Goal: Task Accomplishment & Management: Complete application form

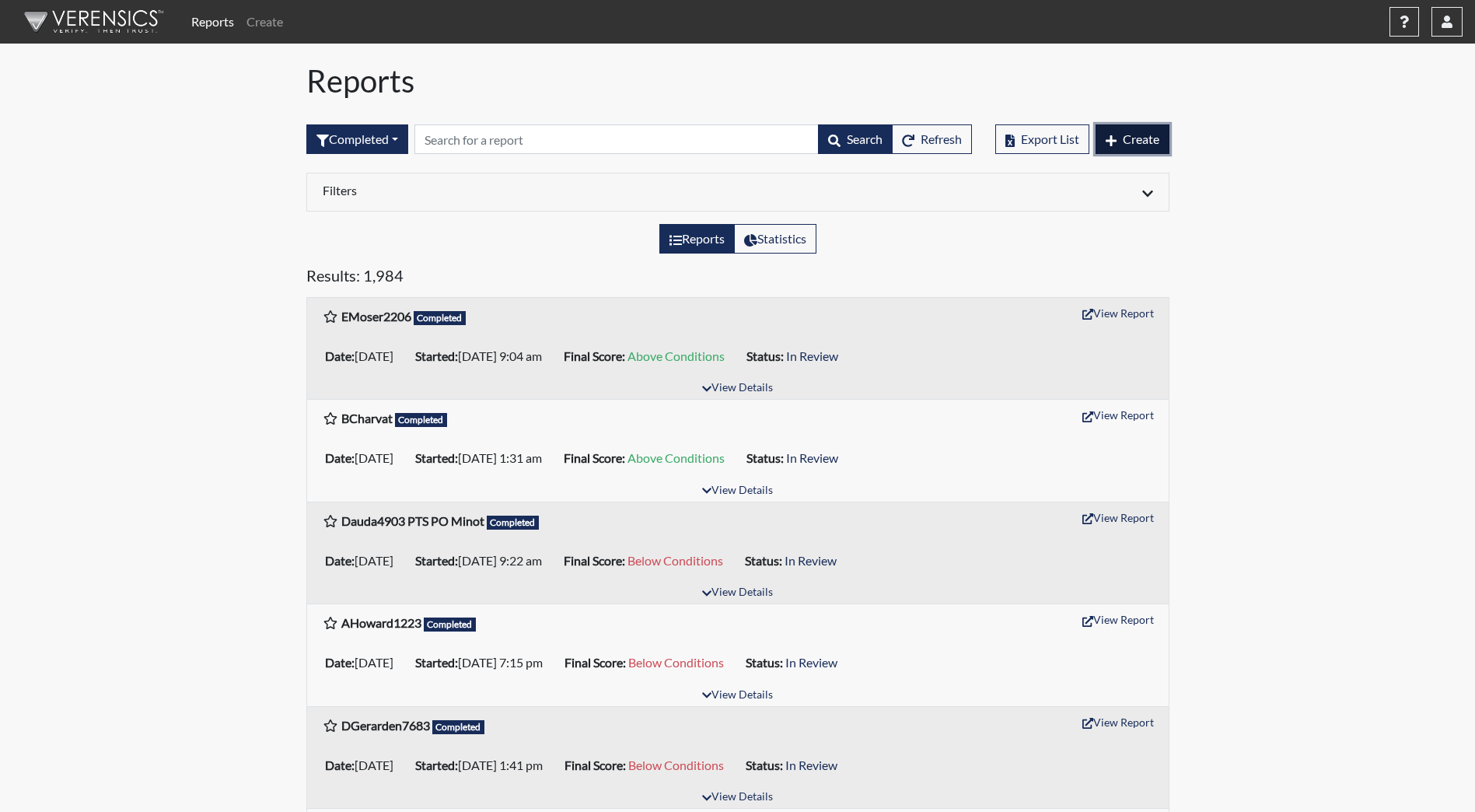
click at [1141, 148] on button "Create" at bounding box center [1132, 139] width 74 height 30
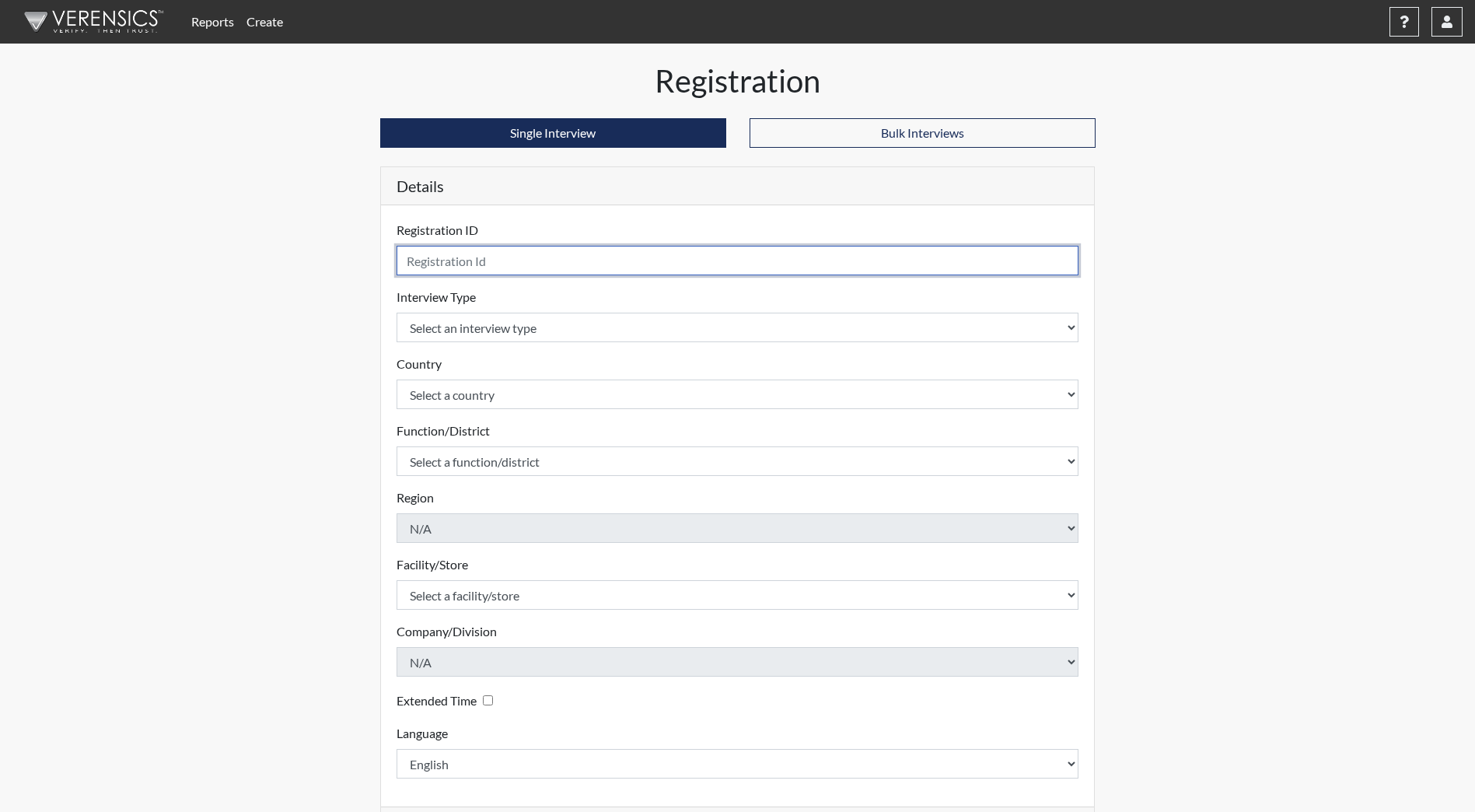
click at [446, 263] on input "text" at bounding box center [738, 260] width 683 height 30
type input "FBaipu72"
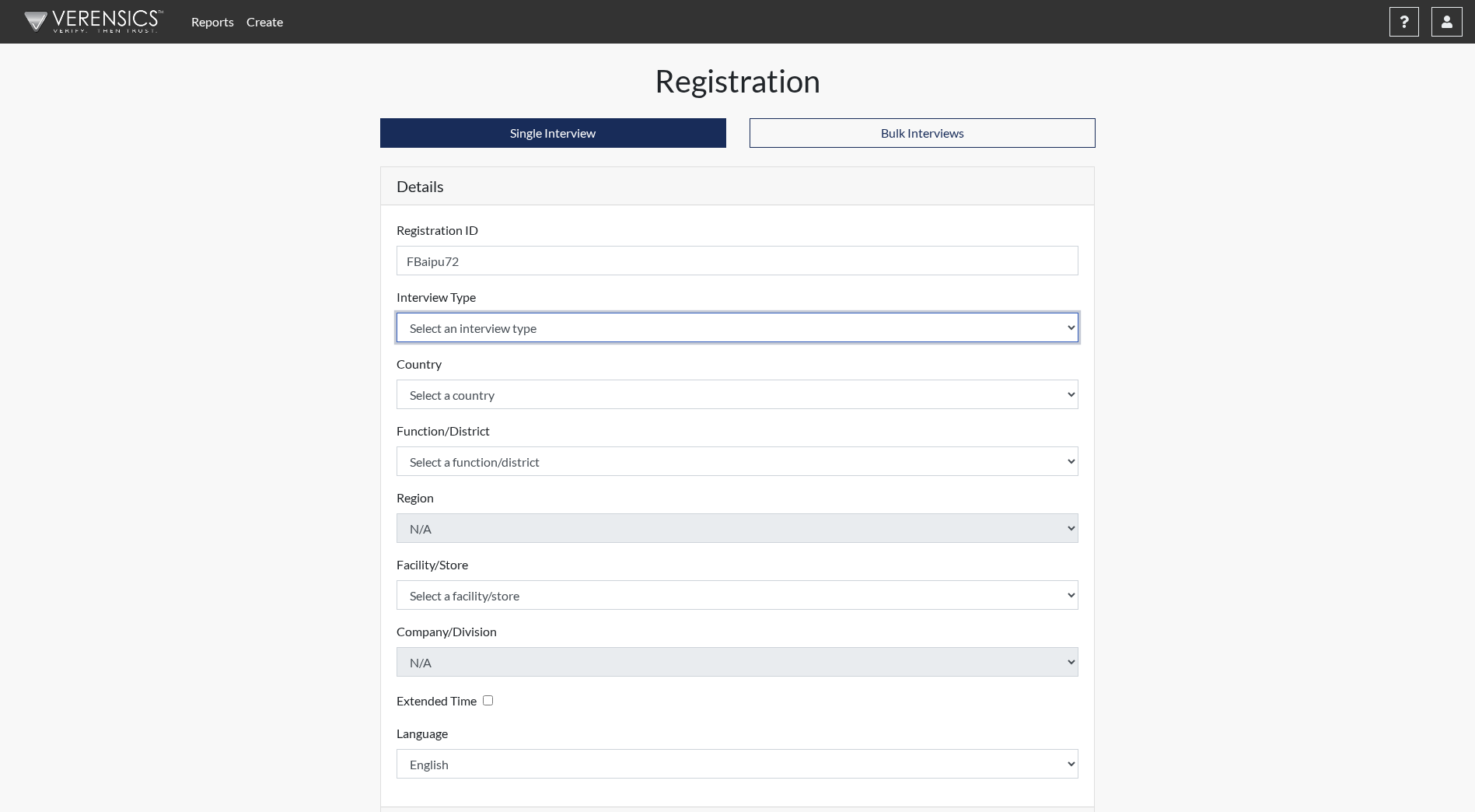
click at [502, 335] on select "Select an interview type Community Supervision Corrections Pre-Employment Pre-E…" at bounding box center [738, 327] width 683 height 30
select select "ff733e93-e1bf-11ea-9c9f-0eff0cf7eb8f"
click at [397, 313] on select "Select an interview type Community Supervision Corrections Pre-Employment Pre-E…" at bounding box center [738, 327] width 683 height 30
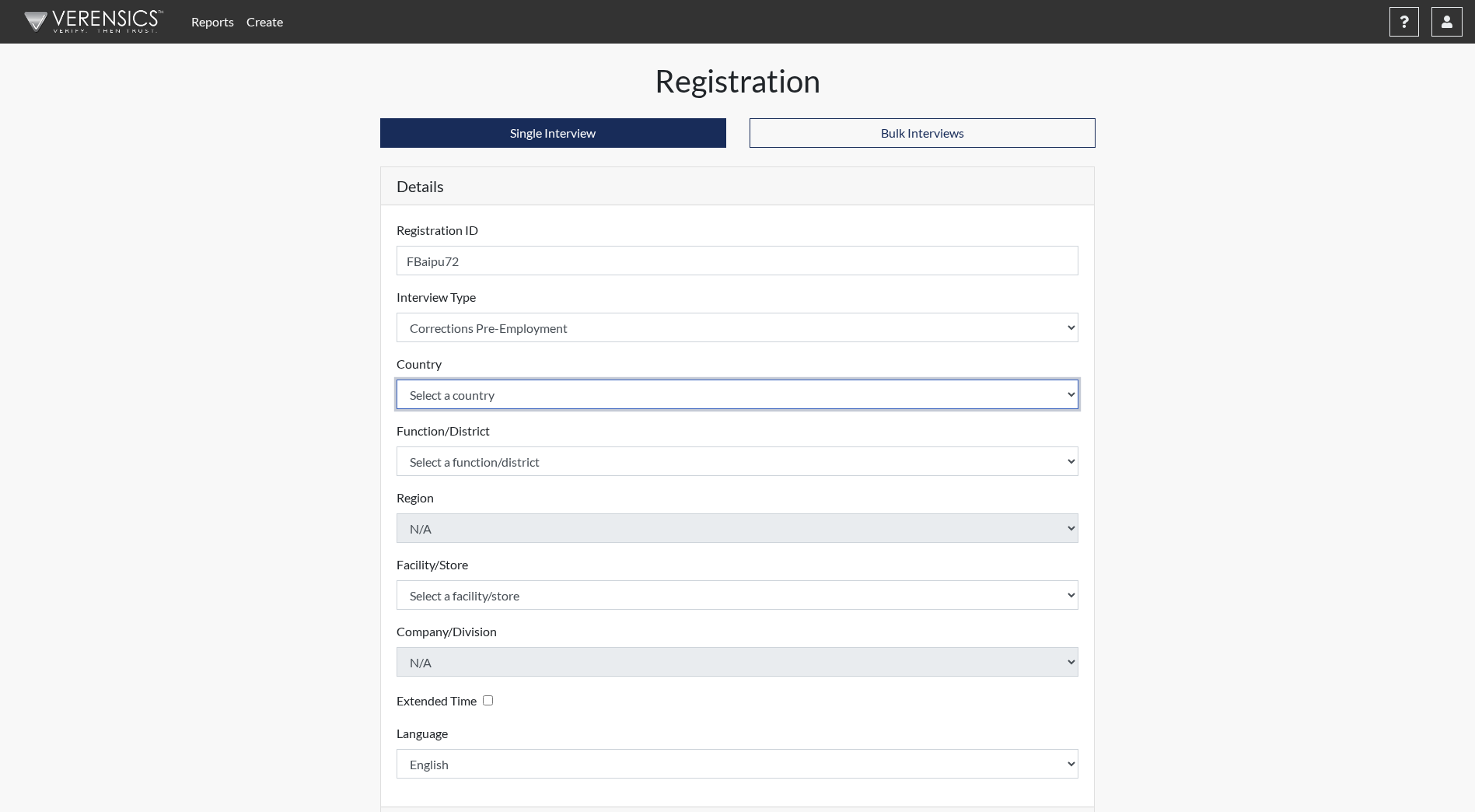
click at [524, 386] on select "Select a country [GEOGRAPHIC_DATA] [GEOGRAPHIC_DATA]" at bounding box center [738, 394] width 683 height 30
select select "united-states-of-[GEOGRAPHIC_DATA]"
click at [397, 380] on select "Select a country [GEOGRAPHIC_DATA] [GEOGRAPHIC_DATA]" at bounding box center [738, 394] width 683 height 30
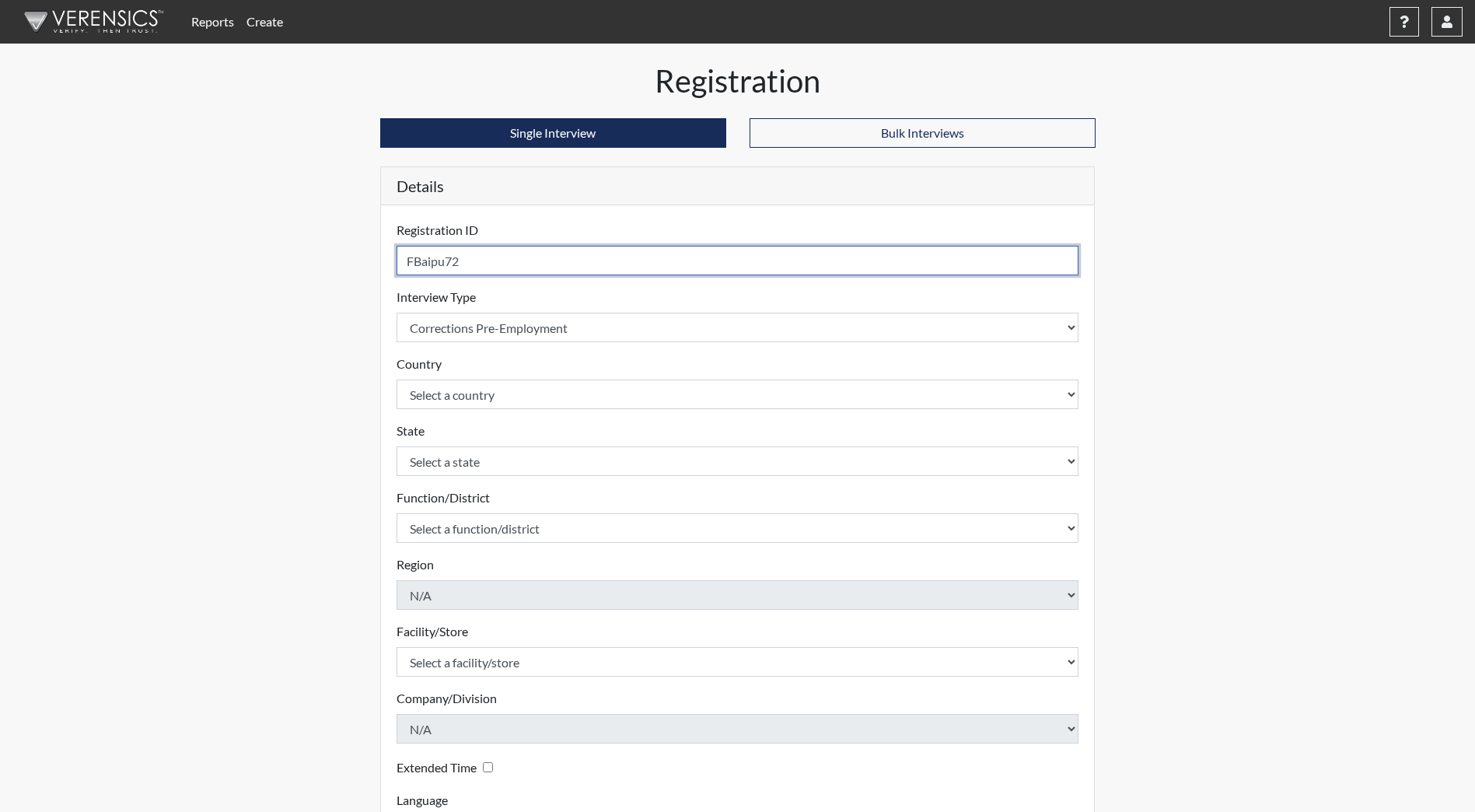
click at [491, 260] on input "FBaipu72" at bounding box center [738, 260] width 683 height 30
type input "FBaipu7219 resend"
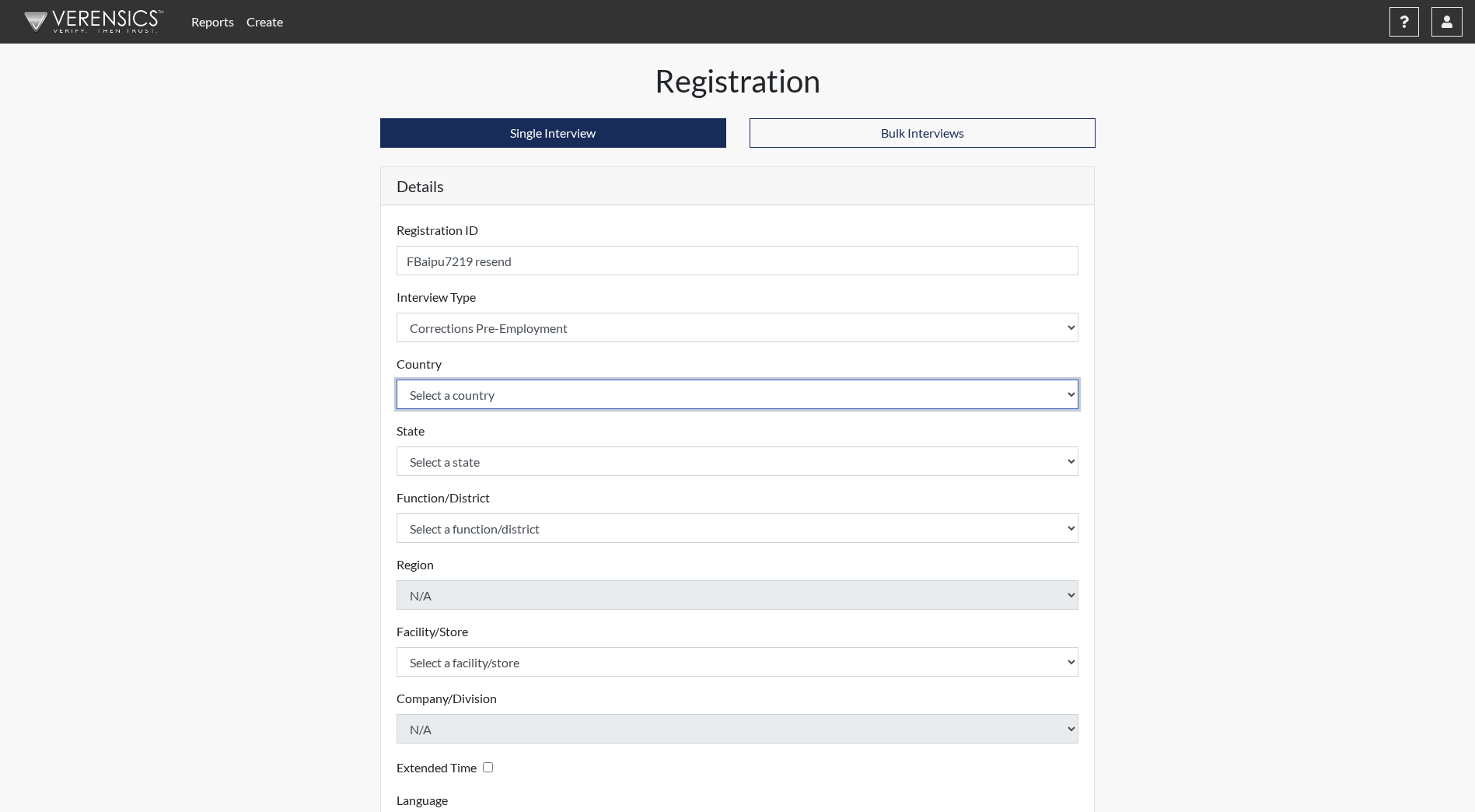
click at [454, 398] on select "Select a country [GEOGRAPHIC_DATA] [GEOGRAPHIC_DATA]" at bounding box center [738, 394] width 683 height 30
click at [397, 380] on select "Select a country [GEOGRAPHIC_DATA] [GEOGRAPHIC_DATA]" at bounding box center [738, 394] width 683 height 30
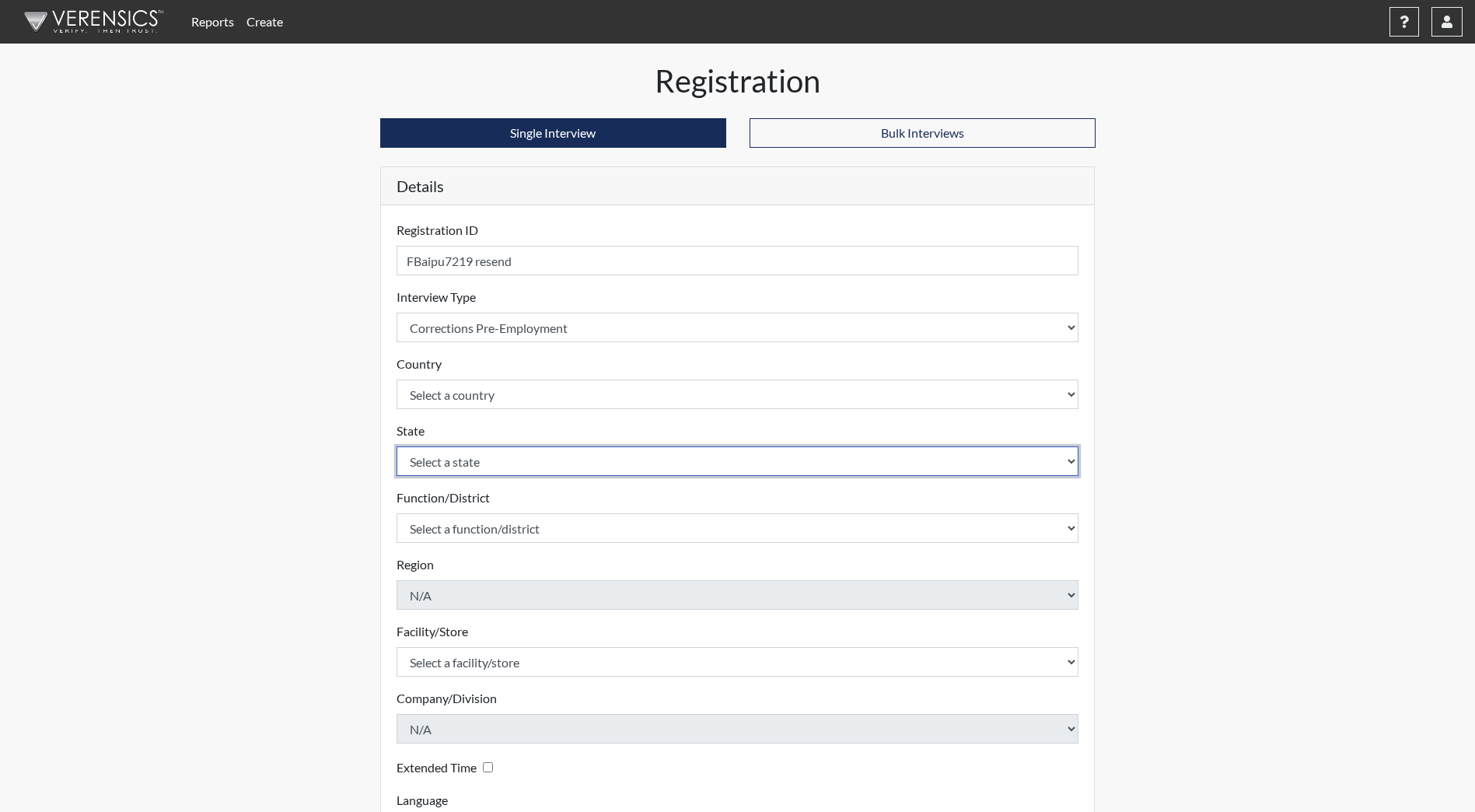
click at [476, 463] on select "Select a state [US_STATE] [US_STATE] [US_STATE] [US_STATE] [US_STATE] [US_STATE…" at bounding box center [738, 461] width 683 height 30
select select "ND"
click at [397, 447] on select "Select a state [US_STATE] [US_STATE] [US_STATE] [US_STATE] [US_STATE] [US_STATE…" at bounding box center [738, 461] width 683 height 30
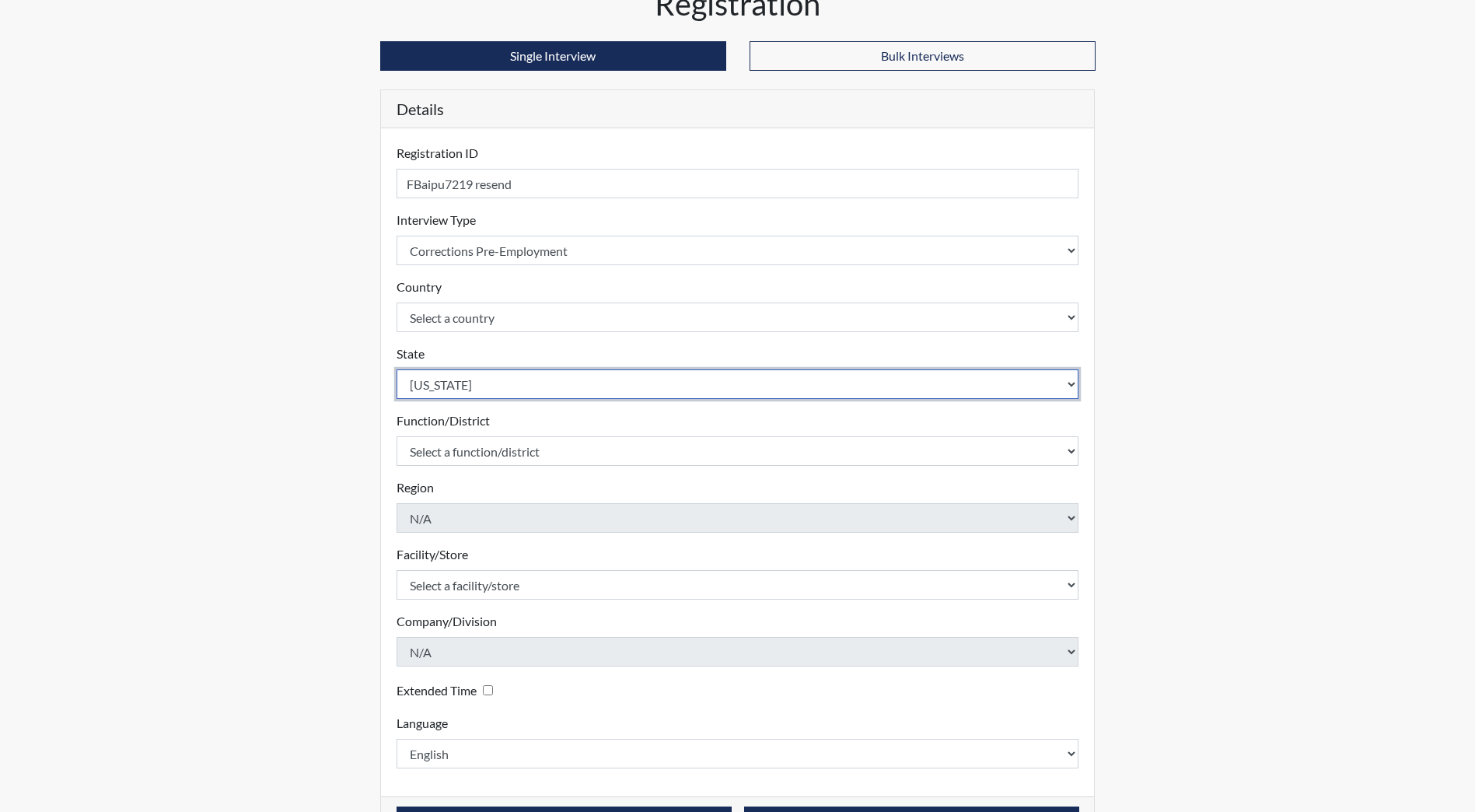
scroll to position [130, 0]
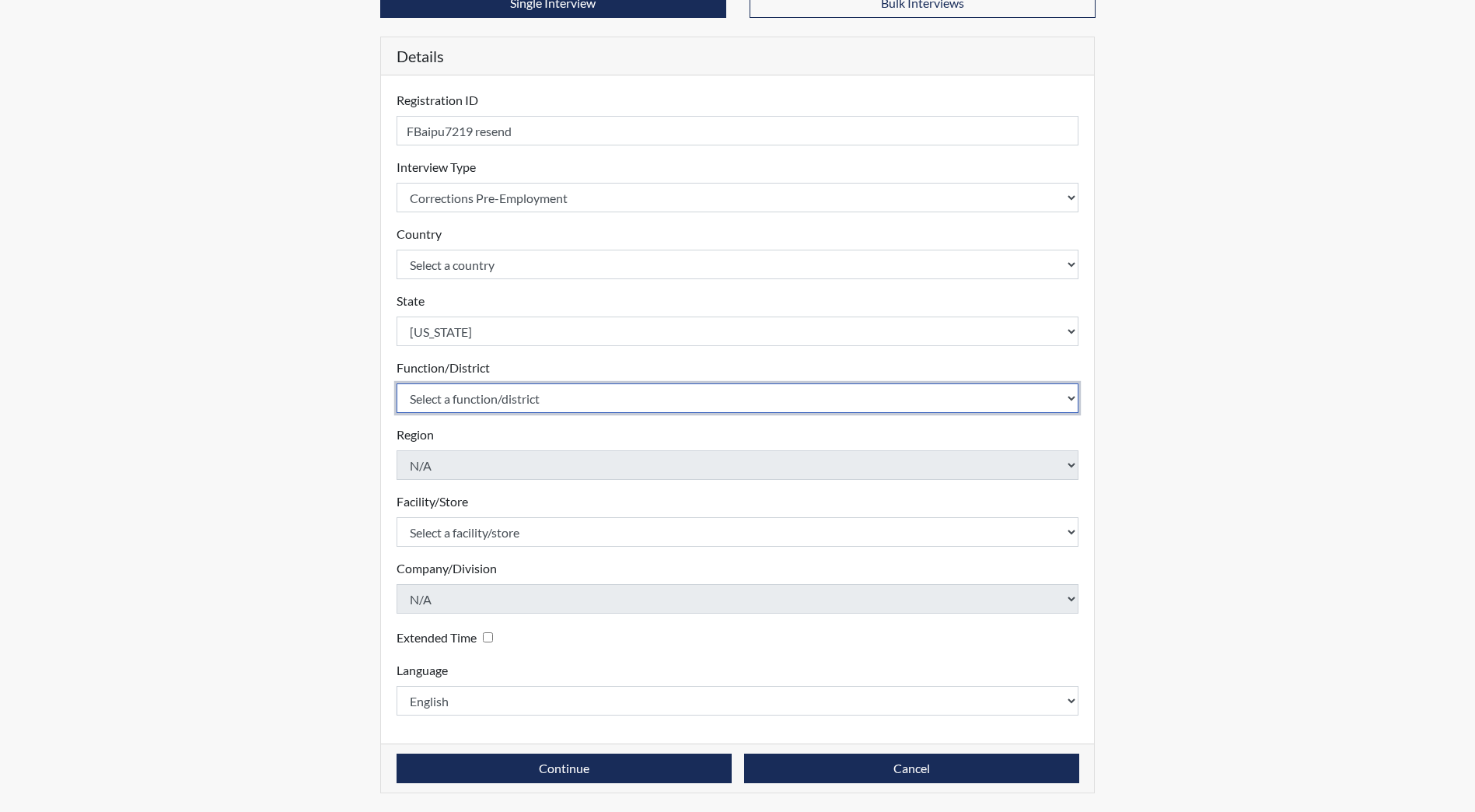
click at [506, 397] on select "Select a function/district Central Office/530 DJS Community/224 HRCC/516 JRCC/5…" at bounding box center [738, 398] width 683 height 30
click at [482, 403] on select "Select a function/district Central Office/530 DJS Community/224 HRCC/516 JRCC/5…" at bounding box center [738, 398] width 683 height 30
select select "e2afb5f8-f4eb-4dcf-80a4-ccc1b0dc4df0"
click at [397, 384] on select "Select a function/district Central Office/530 DJS Community/224 HRCC/516 JRCC/5…" at bounding box center [738, 398] width 683 height 30
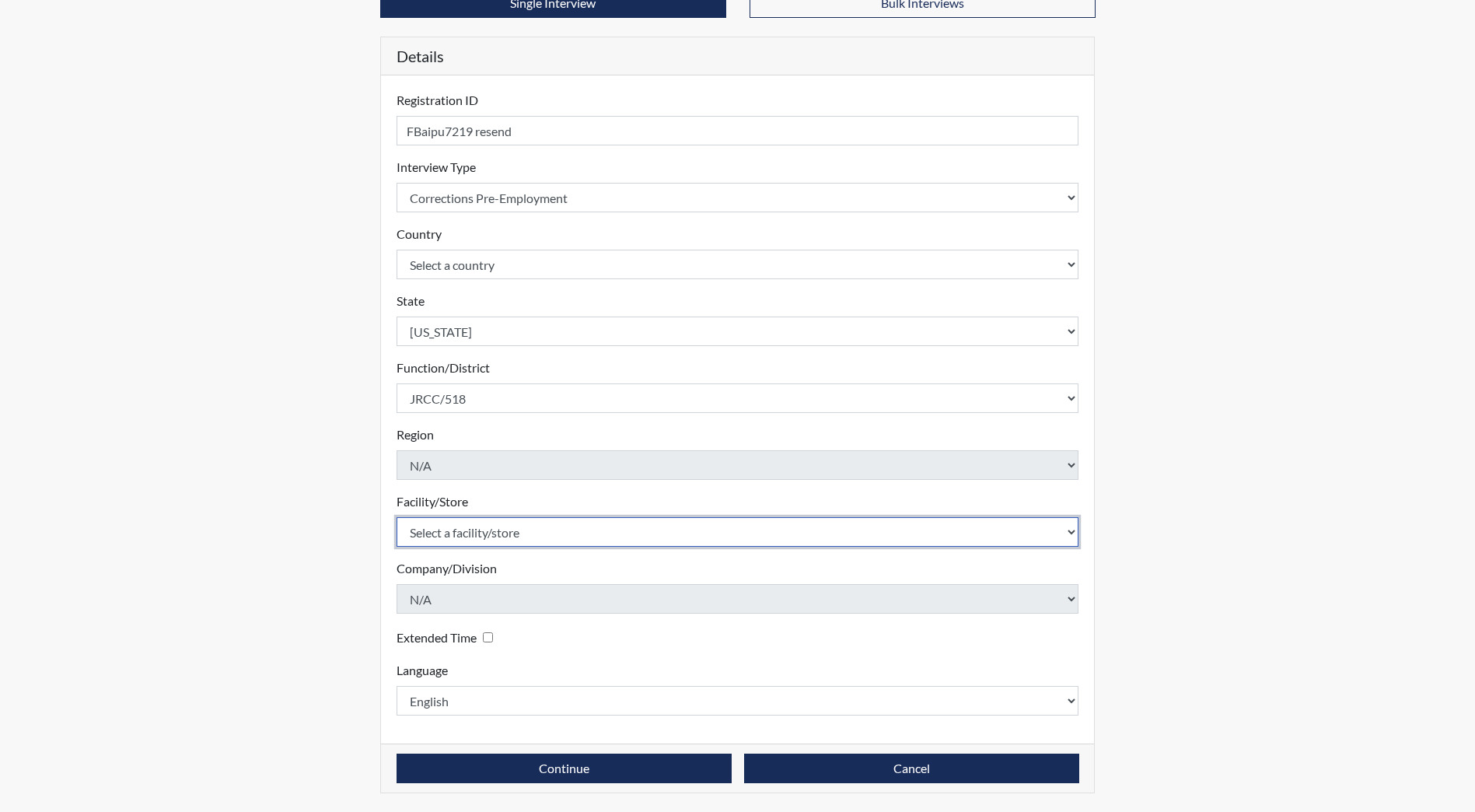
click at [471, 530] on select "Select a facility/store [GEOGRAPHIC_DATA] [PERSON_NAME][GEOGRAPHIC_DATA] [US_ST…" at bounding box center [738, 532] width 683 height 30
select select "98df86d5-ace5-42b8-a35c-ae8b77e46ca8"
click at [397, 517] on select "Select a facility/store [GEOGRAPHIC_DATA] [PERSON_NAME][GEOGRAPHIC_DATA] [US_ST…" at bounding box center [738, 532] width 683 height 30
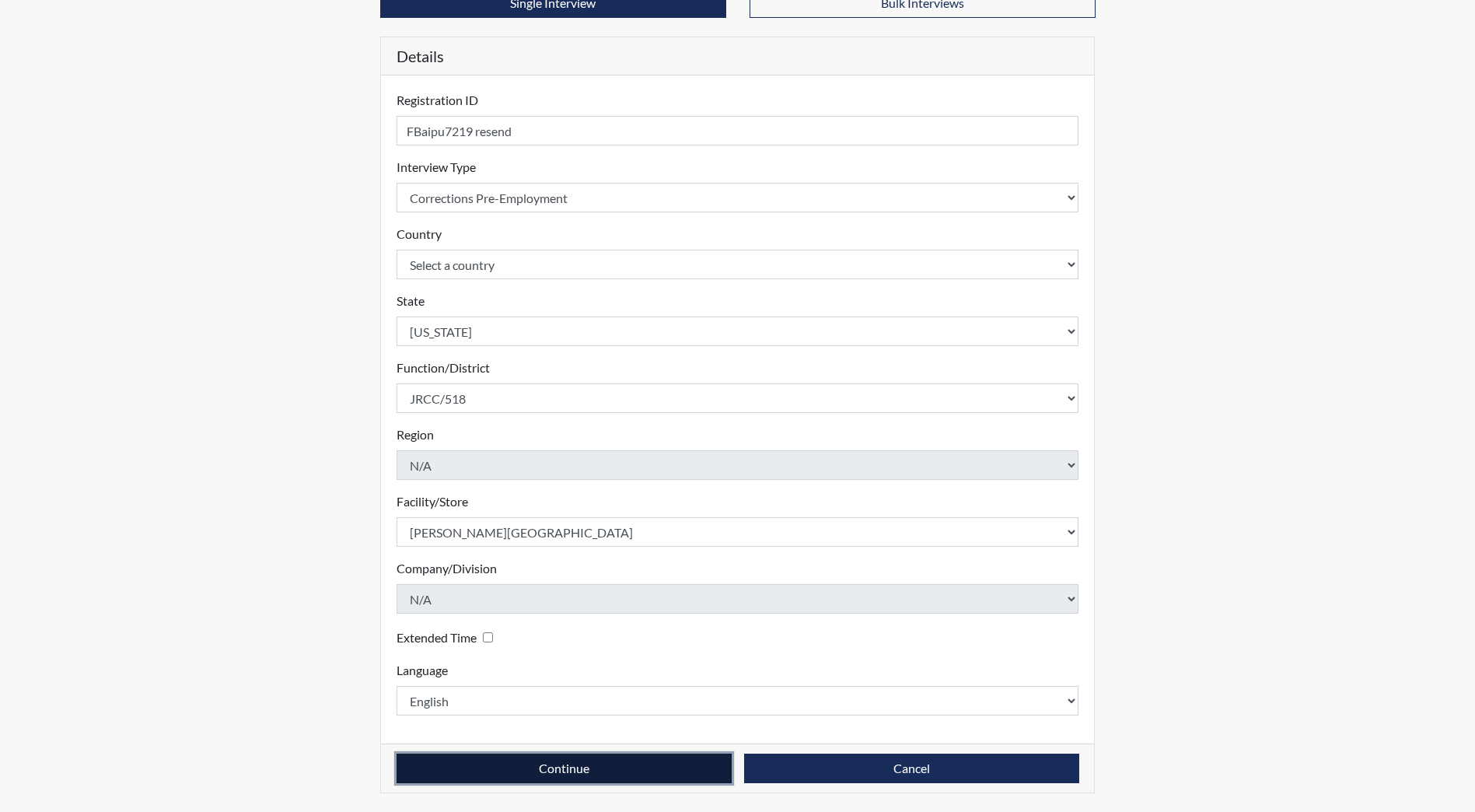
click at [503, 775] on button "Continue" at bounding box center [564, 768] width 335 height 30
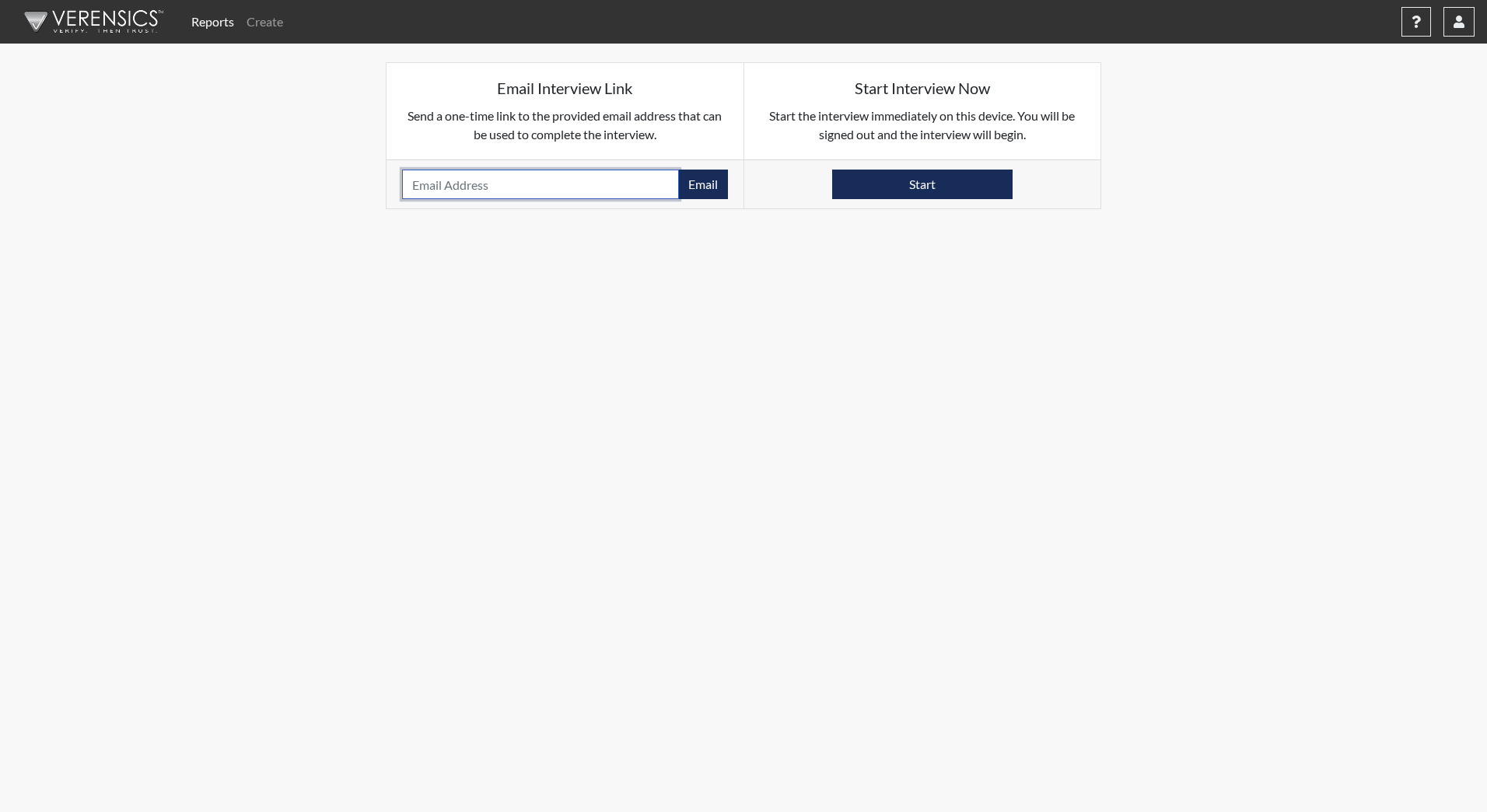
click at [471, 175] on input "email" at bounding box center [540, 184] width 277 height 30
type input "[EMAIL_ADDRESS][DOMAIN_NAME]"
click at [714, 190] on button "Email" at bounding box center [703, 184] width 50 height 30
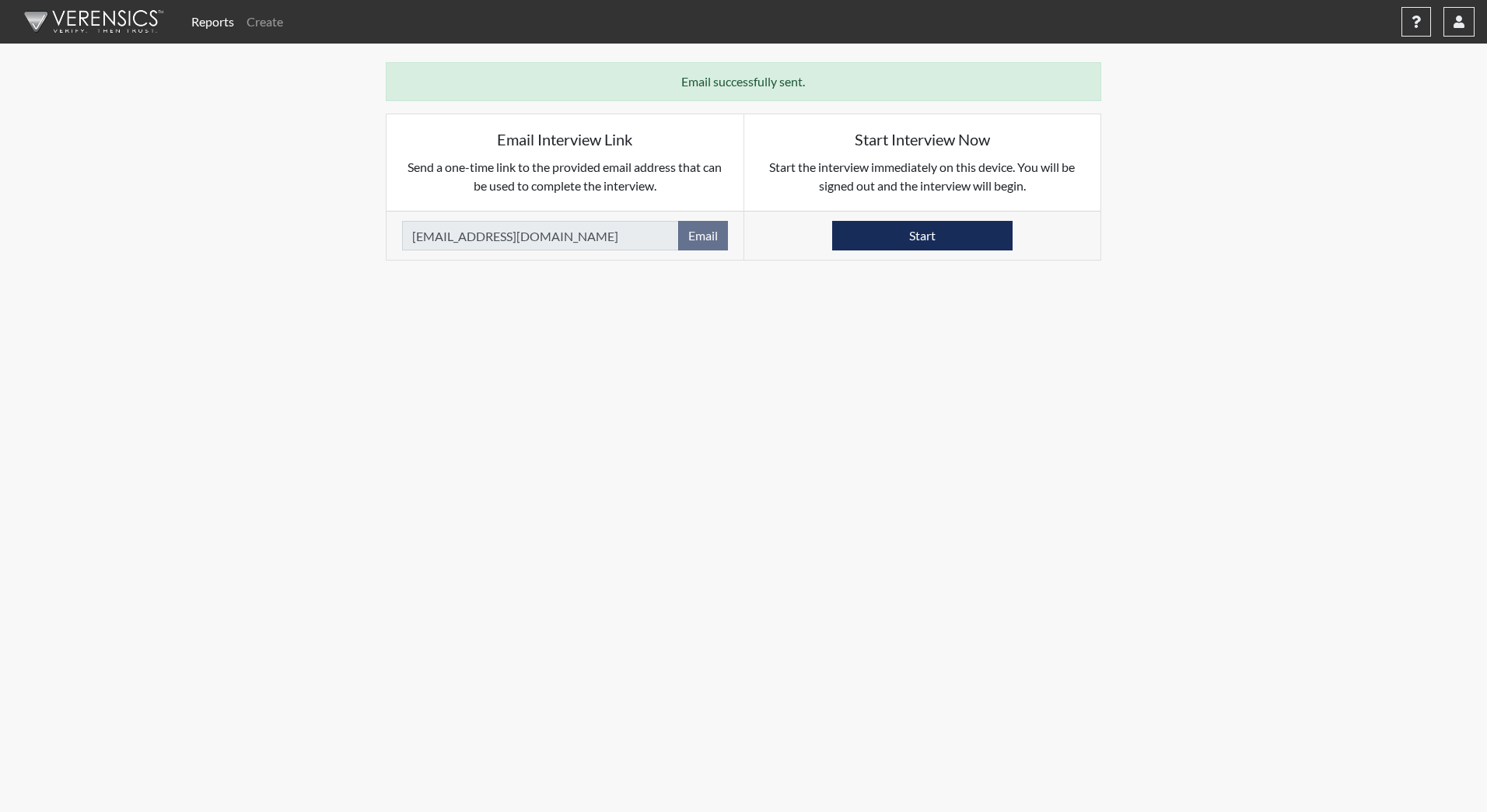
click at [85, 18] on img at bounding box center [91, 21] width 179 height 47
